Goal: Task Accomplishment & Management: Complete application form

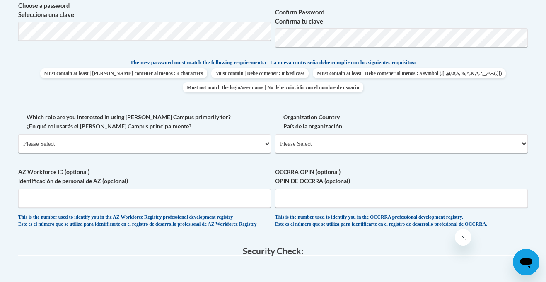
scroll to position [398, 0]
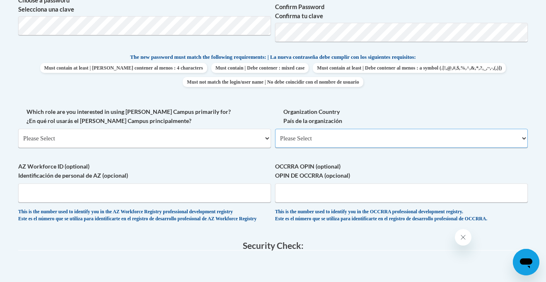
click at [291, 138] on select "Please Select [GEOGRAPHIC_DATA] | [GEOGRAPHIC_DATA] Outside of [GEOGRAPHIC_DATA…" at bounding box center [401, 138] width 253 height 19
select select "ad49bcad-a171-4b2e-b99c-48b446064914"
click at [275, 129] on select "Please Select [GEOGRAPHIC_DATA] | [GEOGRAPHIC_DATA] Outside of [GEOGRAPHIC_DATA…" at bounding box center [401, 138] width 253 height 19
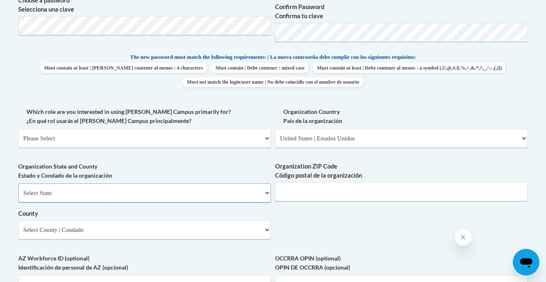
click at [203, 194] on select "Select State [US_STATE] [US_STATE] [US_STATE] [US_STATE] [US_STATE] [US_STATE] …" at bounding box center [144, 193] width 253 height 19
select select "[US_STATE]"
click at [18, 184] on select "Select State [US_STATE] [US_STATE] [US_STATE] [US_STATE] [US_STATE] [US_STATE] …" at bounding box center [144, 193] width 253 height 19
click at [156, 235] on select "County" at bounding box center [144, 230] width 253 height 19
click at [266, 232] on select "County" at bounding box center [144, 230] width 253 height 19
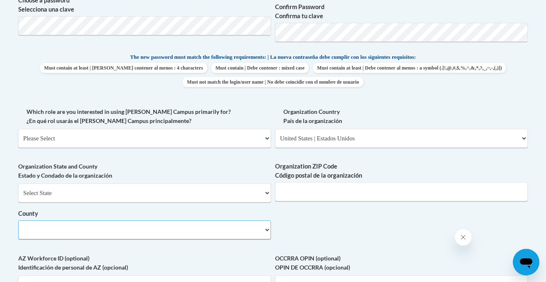
click at [210, 228] on select "County" at bounding box center [144, 230] width 253 height 19
select select
click at [334, 141] on select "Please Select [GEOGRAPHIC_DATA] | [GEOGRAPHIC_DATA] Outside of [GEOGRAPHIC_DATA…" at bounding box center [401, 138] width 253 height 19
click at [275, 129] on select "Please Select [GEOGRAPHIC_DATA] | [GEOGRAPHIC_DATA] Outside of [GEOGRAPHIC_DATA…" at bounding box center [401, 138] width 253 height 19
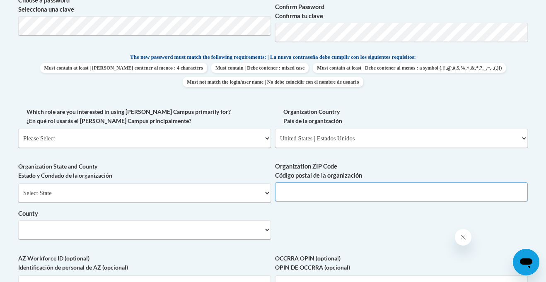
click at [335, 188] on input "Organization ZIP Code Código postal de la organización" at bounding box center [401, 191] width 253 height 19
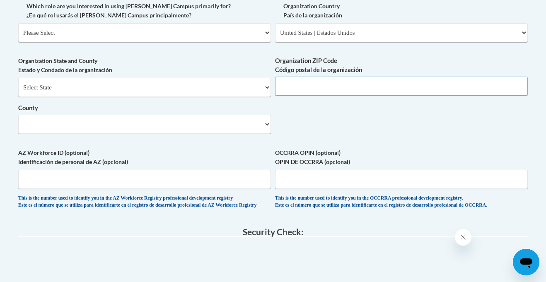
scroll to position [504, 0]
type input "43050"
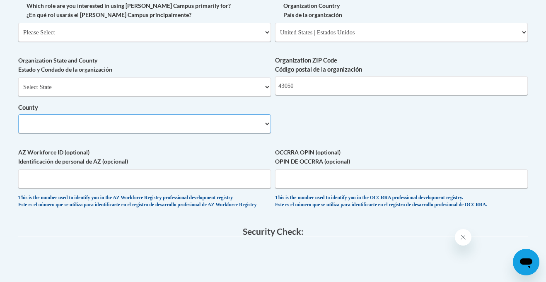
click at [209, 122] on select "County" at bounding box center [144, 123] width 253 height 19
click at [269, 126] on select "County" at bounding box center [144, 123] width 253 height 19
click at [267, 124] on select "County" at bounding box center [144, 123] width 253 height 19
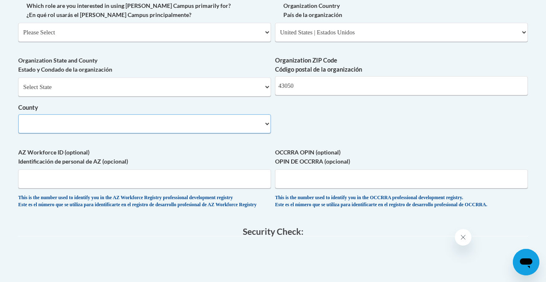
click at [267, 124] on select "County" at bounding box center [144, 123] width 253 height 19
